Goal: Check status: Check status

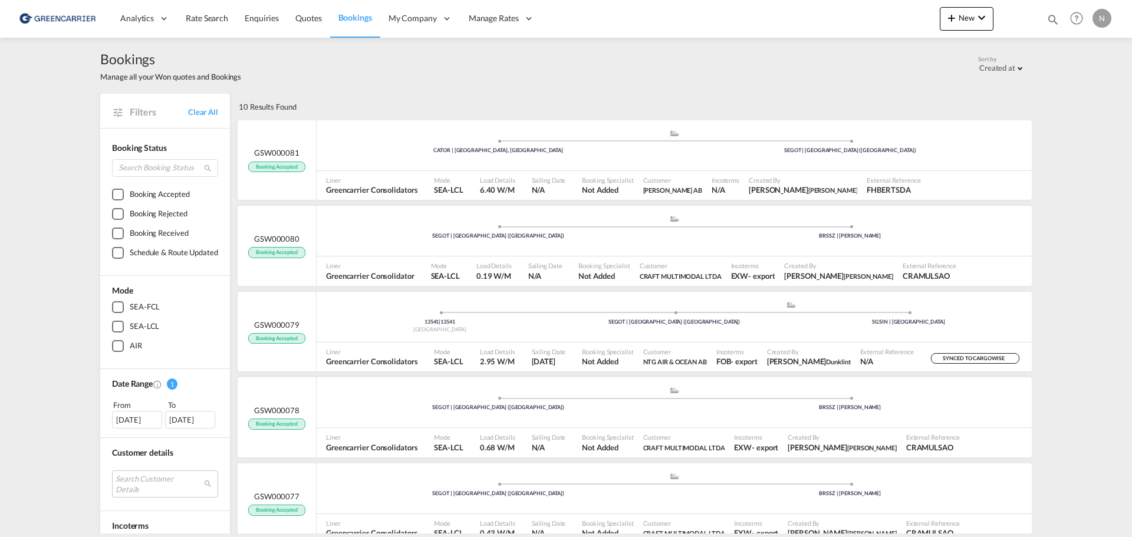
click at [381, 91] on div "Bookings Manage all your Won quotes and Bookings Sort by Created at Created at …" at bounding box center [565, 66] width 931 height 56
click at [309, 104] on div "10 Results Found" at bounding box center [634, 107] width 796 height 26
click at [308, 104] on div "10 Results Found" at bounding box center [634, 107] width 796 height 26
drag, startPoint x: 83, startPoint y: 54, endPoint x: 136, endPoint y: 60, distance: 53.4
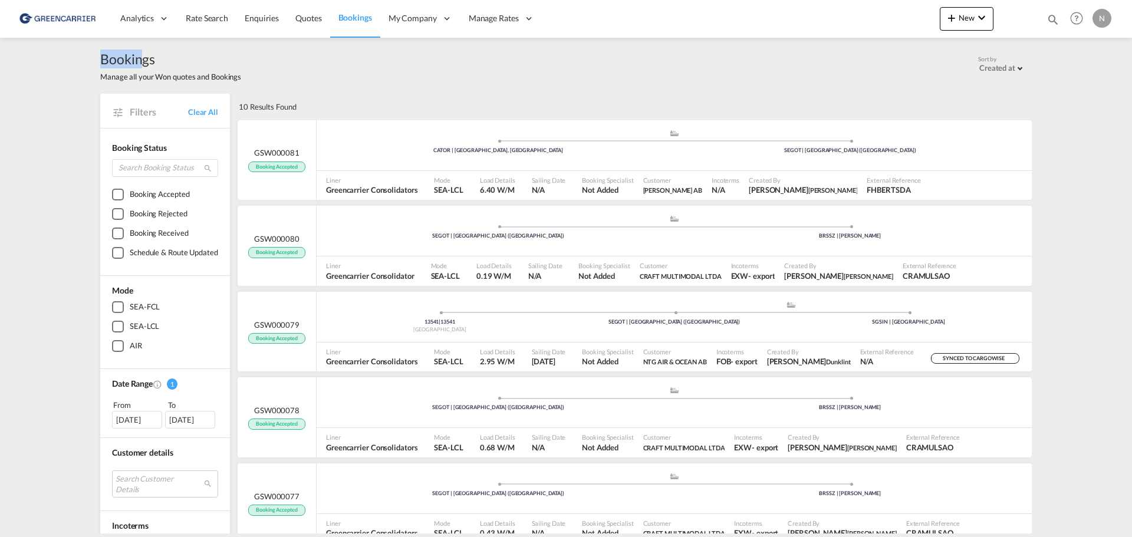
click at [136, 60] on div "Bookings Manage all your Won quotes and Bookings Sort by Created at Created at …" at bounding box center [566, 286] width 1132 height 496
click at [359, 15] on span "Bookings" at bounding box center [355, 17] width 34 height 10
click at [61, 18] on img at bounding box center [58, 18] width 80 height 27
click at [397, 103] on div "10 Results Found" at bounding box center [634, 107] width 796 height 26
